Goal: Task Accomplishment & Management: Use online tool/utility

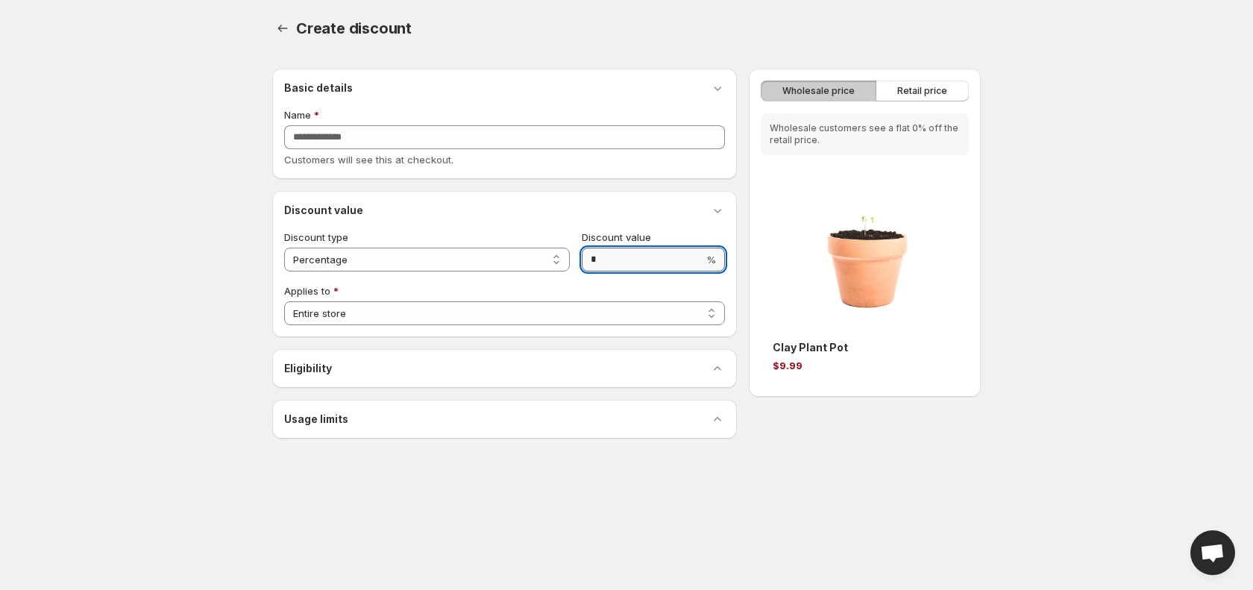
click at [620, 255] on input "*" at bounding box center [643, 260] width 122 height 24
click at [937, 84] on button "Retail price" at bounding box center [922, 91] width 93 height 21
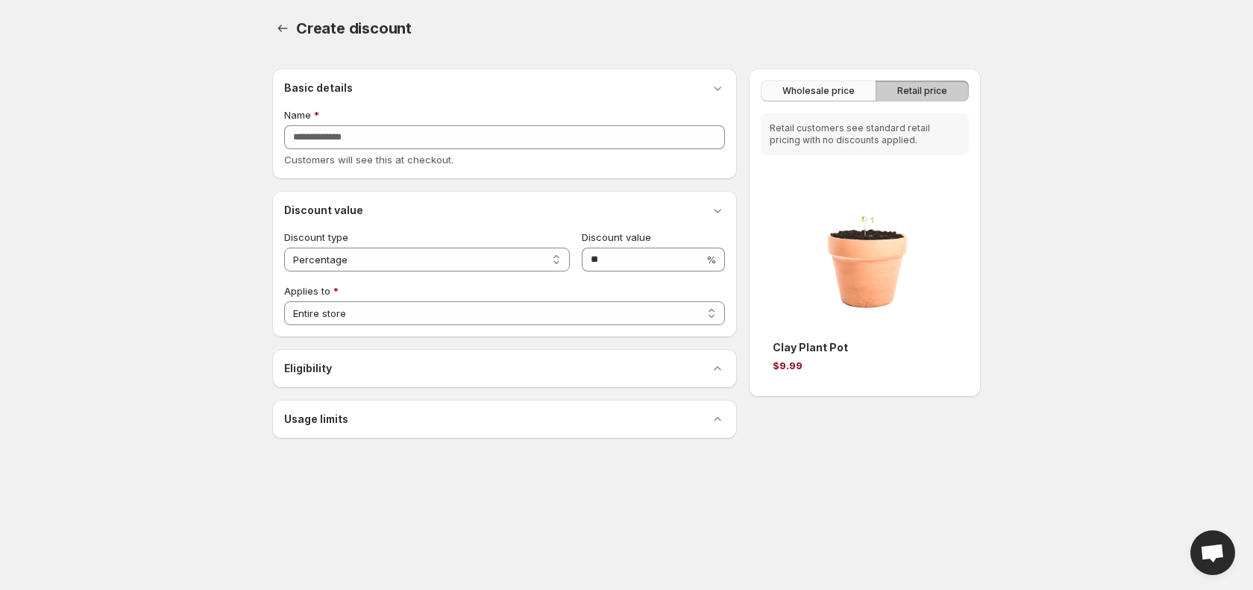
click at [838, 88] on span "Wholesale price" at bounding box center [818, 91] width 72 height 12
click at [940, 90] on span "Retail price" at bounding box center [922, 91] width 50 height 12
click at [817, 92] on span "Wholesale price" at bounding box center [818, 91] width 72 height 12
click at [919, 87] on span "Retail price" at bounding box center [922, 91] width 50 height 12
click at [826, 92] on span "Wholesale price" at bounding box center [818, 91] width 72 height 12
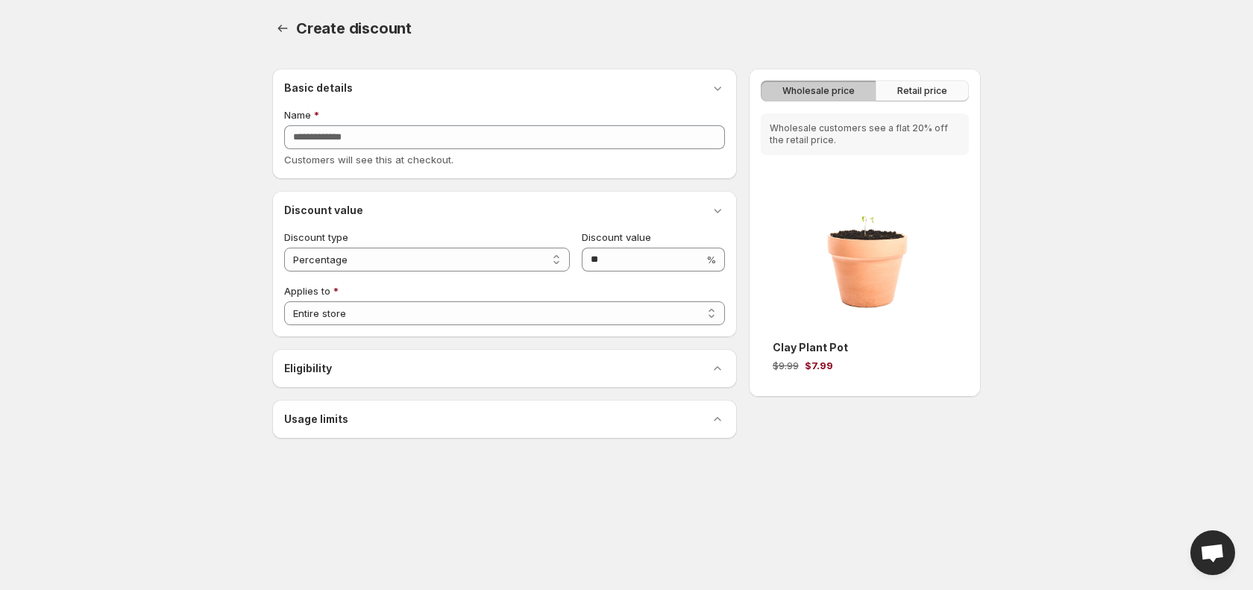
click at [930, 91] on span "Retail price" at bounding box center [922, 91] width 50 height 12
click at [184, 113] on body "**********" at bounding box center [626, 295] width 1253 height 590
type input "*"
